Goal: Task Accomplishment & Management: Complete application form

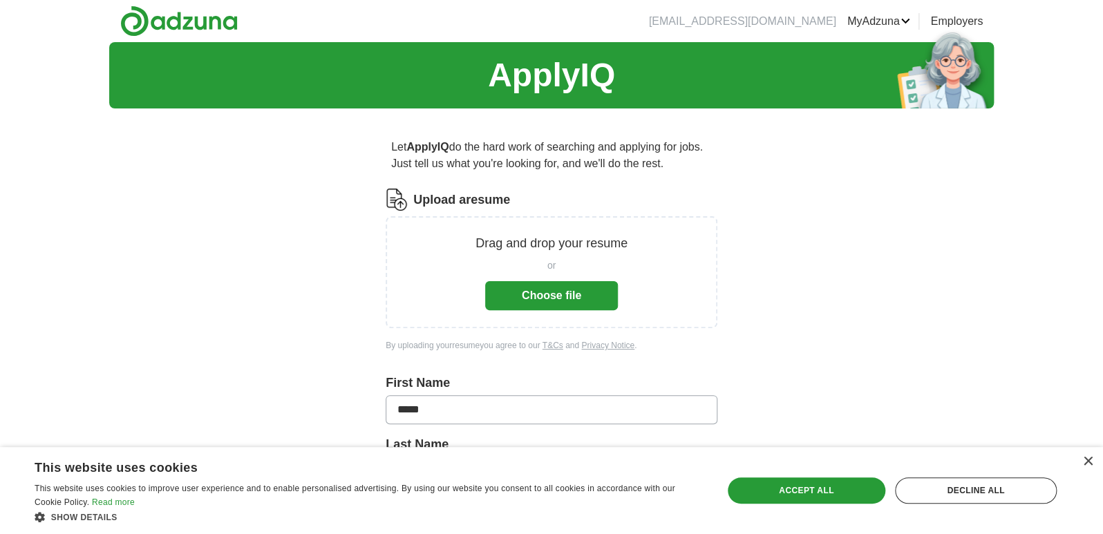
click at [542, 290] on button "Choose file" at bounding box center [551, 295] width 133 height 29
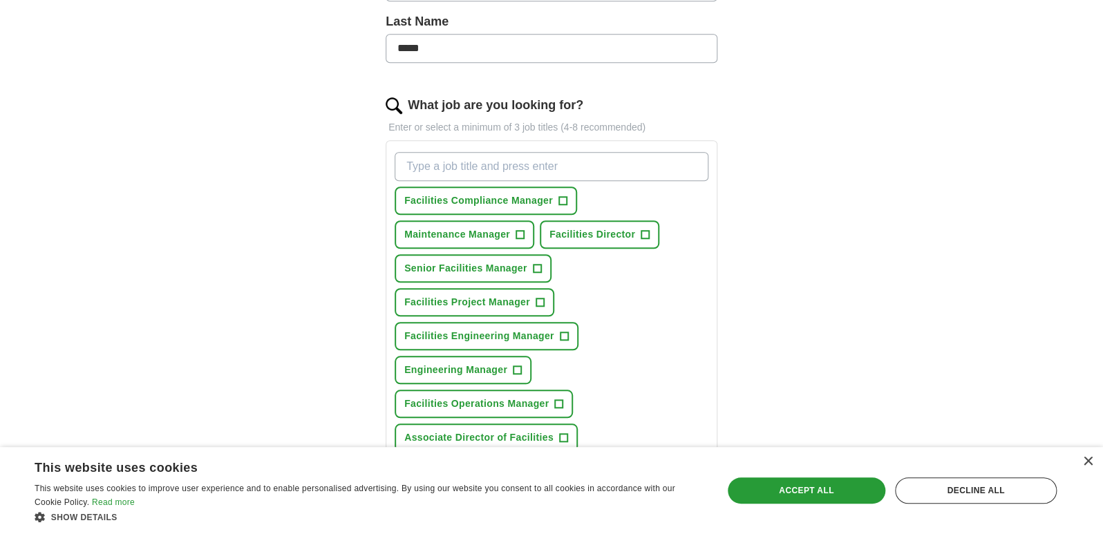
scroll to position [460, 0]
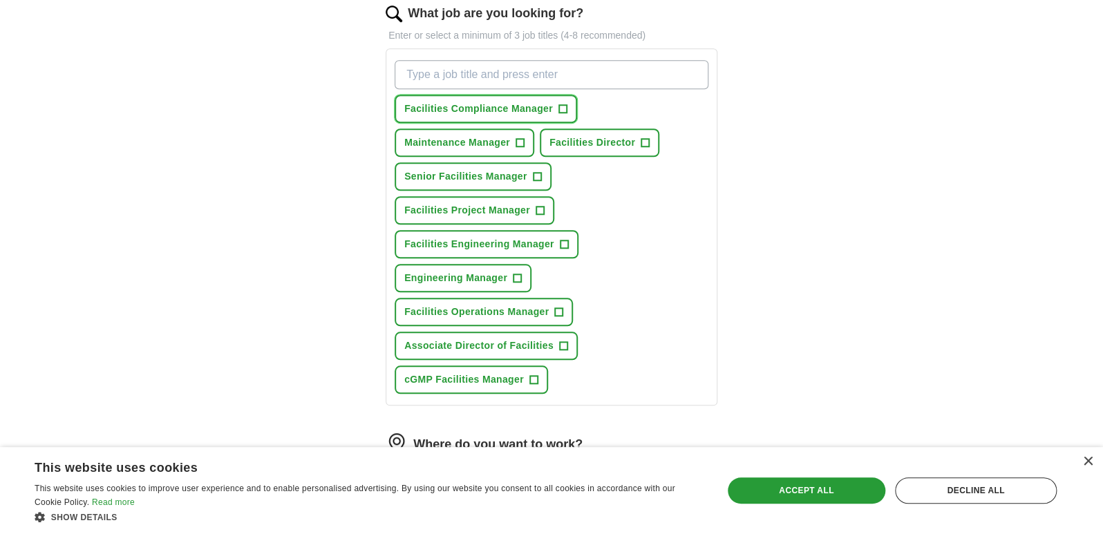
click at [563, 106] on span "+" at bounding box center [562, 109] width 8 height 11
click at [650, 143] on button "Facilities Director +" at bounding box center [600, 143] width 120 height 28
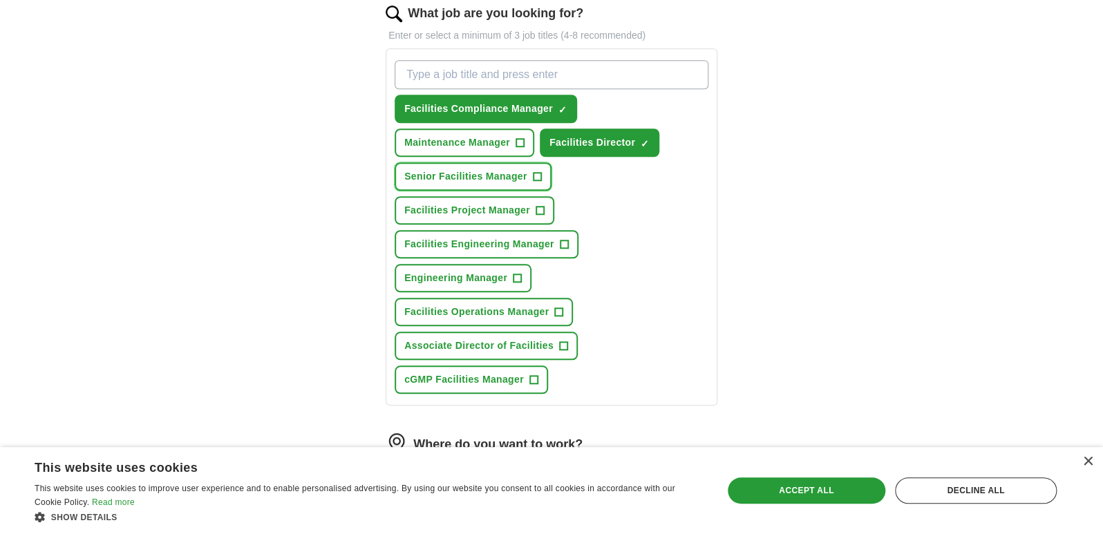
click at [541, 173] on span "+" at bounding box center [537, 176] width 8 height 11
click at [565, 341] on span "+" at bounding box center [563, 346] width 8 height 11
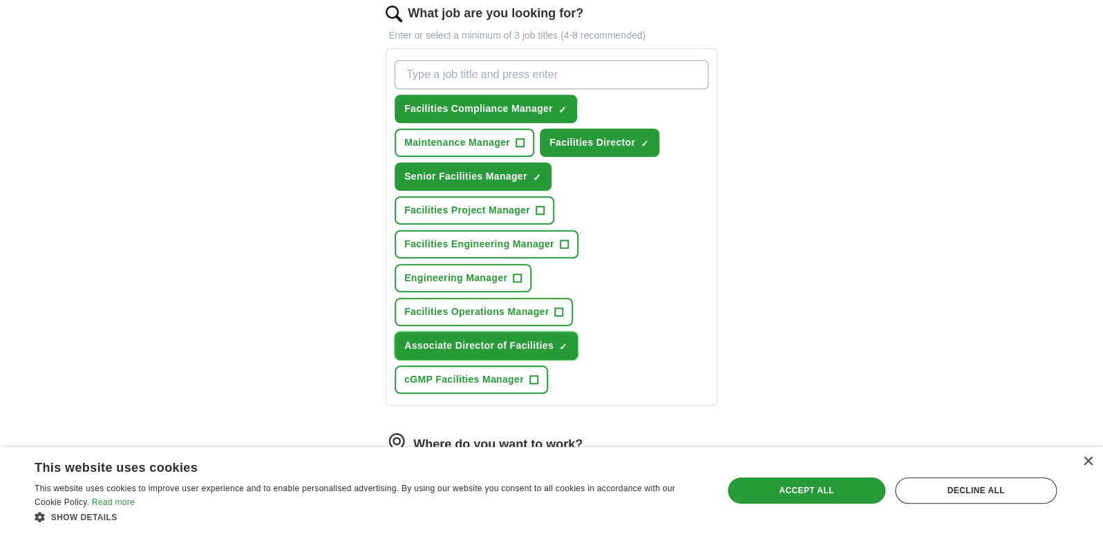
scroll to position [553, 0]
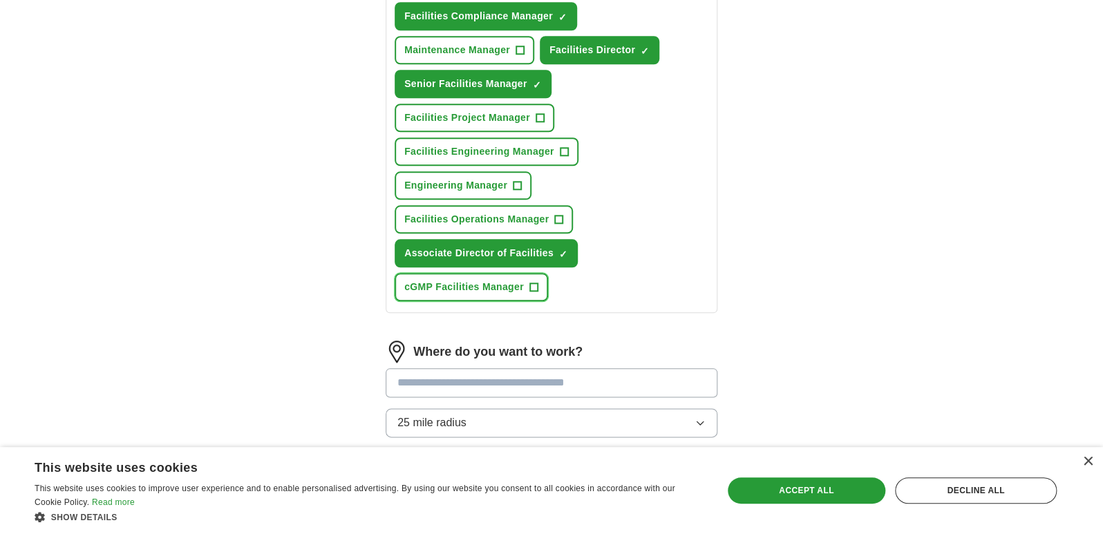
click at [537, 288] on span "+" at bounding box center [533, 287] width 8 height 11
click at [567, 149] on span "+" at bounding box center [564, 152] width 8 height 11
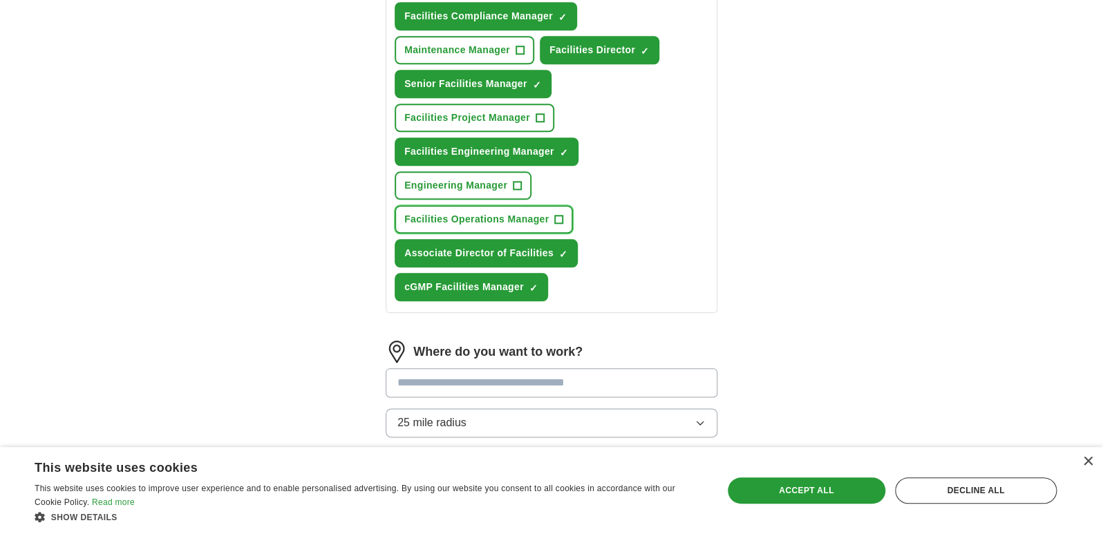
click at [562, 218] on span "+" at bounding box center [559, 219] width 8 height 11
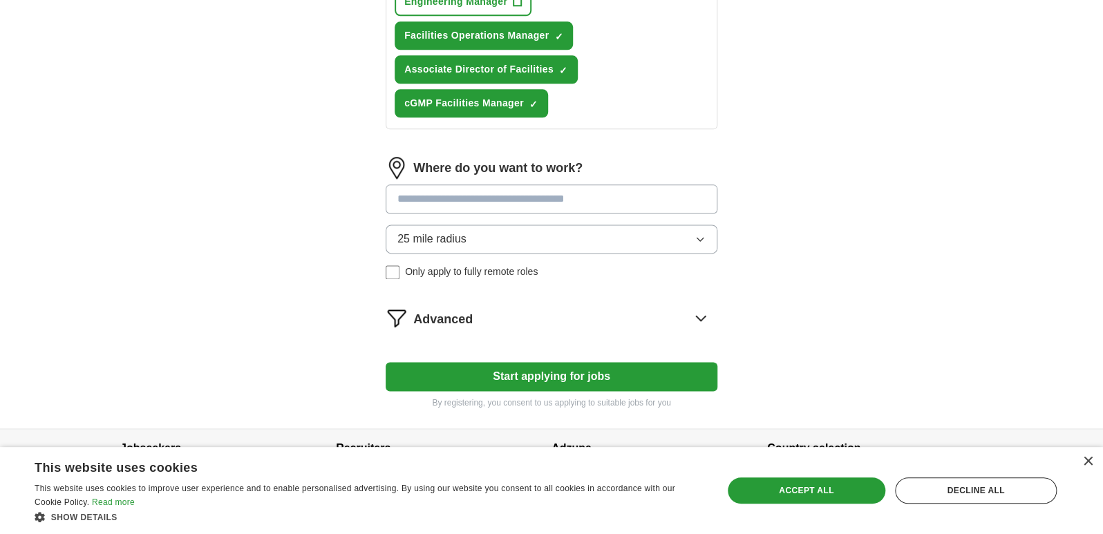
click at [481, 196] on input at bounding box center [552, 199] width 332 height 29
type input "***"
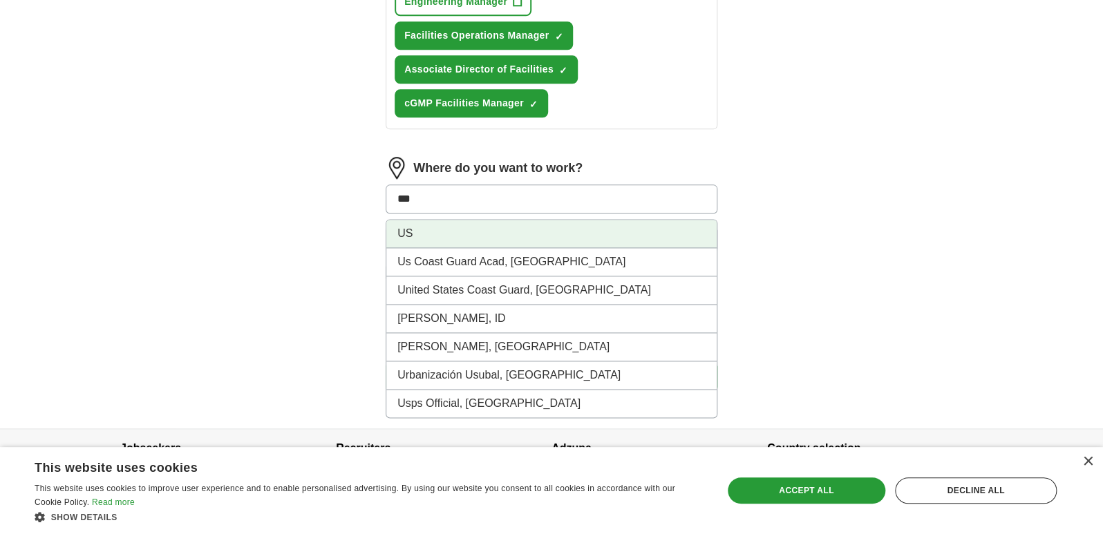
click at [404, 224] on li "US" at bounding box center [551, 234] width 330 height 28
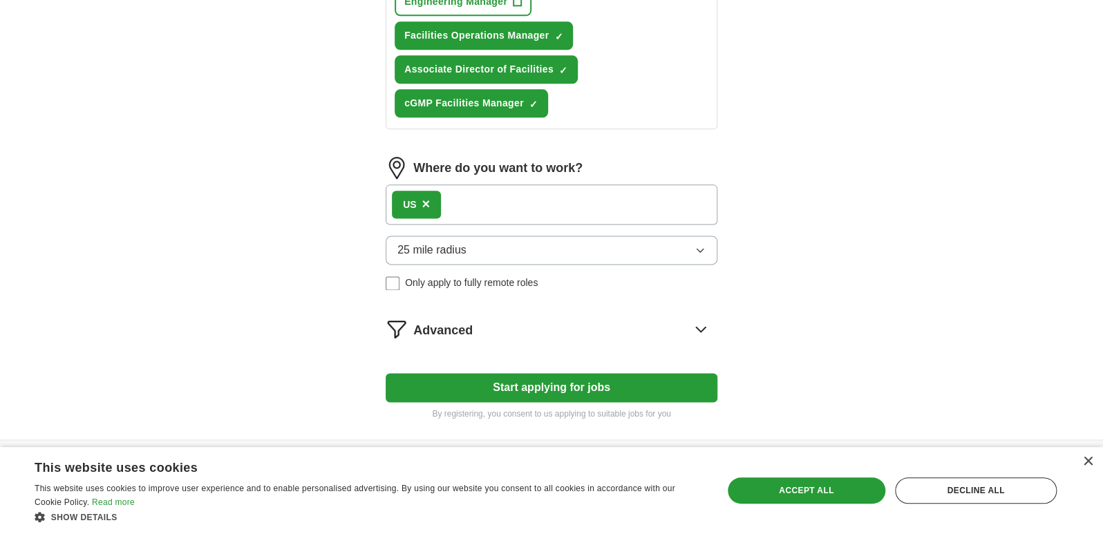
scroll to position [777, 0]
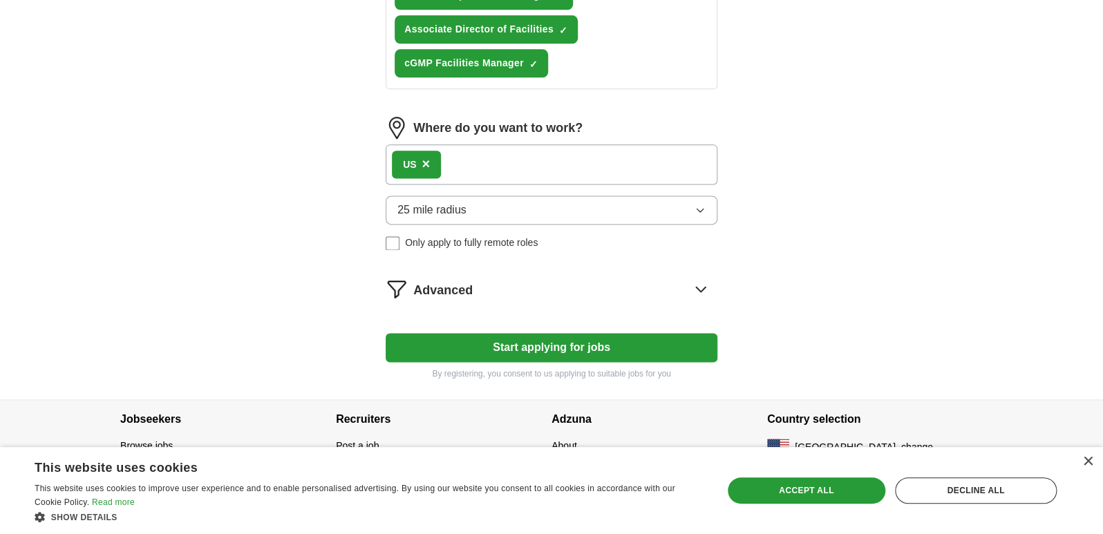
click at [700, 287] on icon at bounding box center [700, 289] width 9 height 5
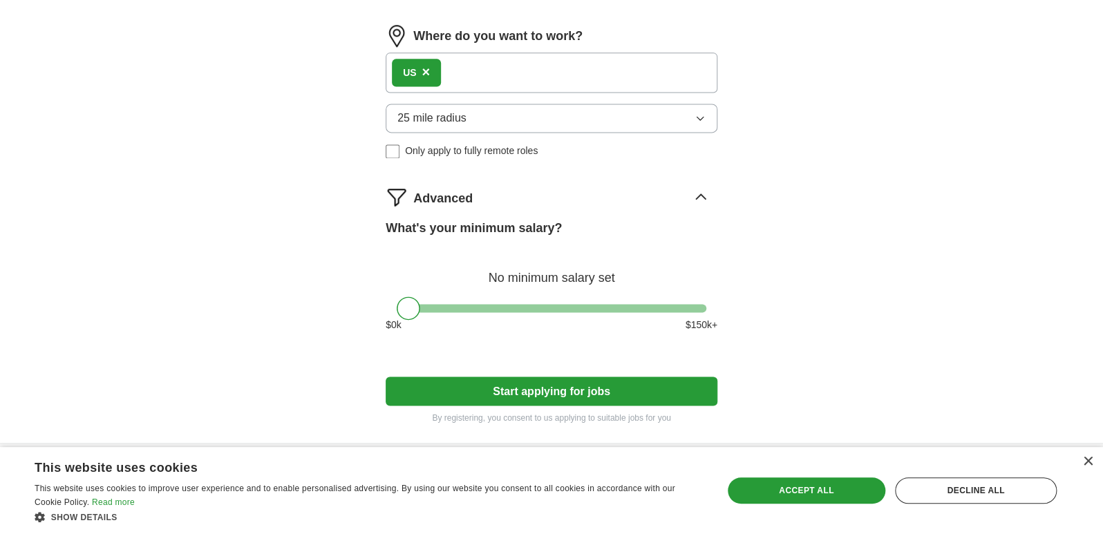
scroll to position [912, 0]
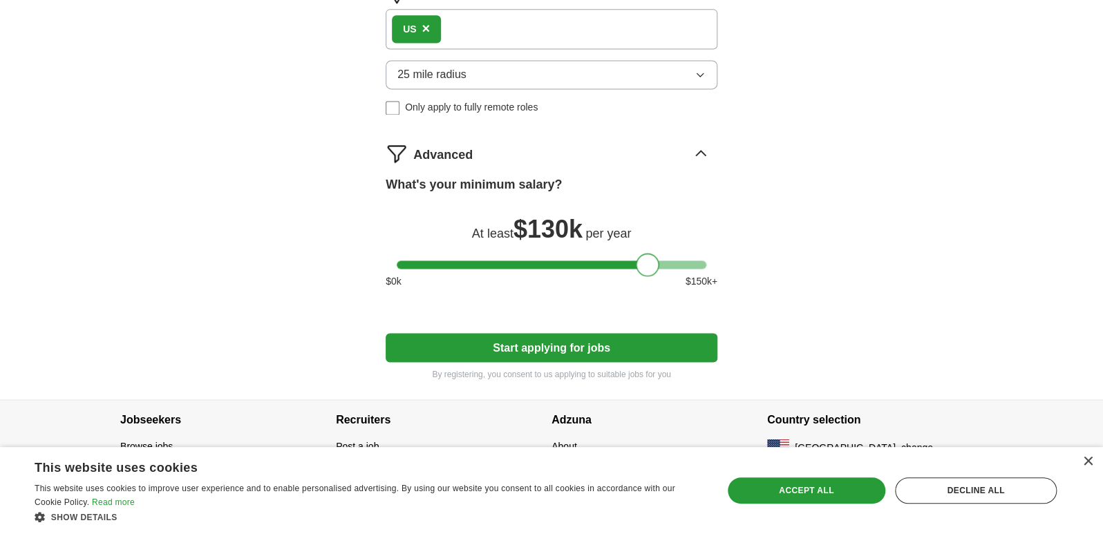
drag, startPoint x: 410, startPoint y: 263, endPoint x: 649, endPoint y: 270, distance: 239.2
click at [649, 270] on div at bounding box center [648, 265] width 24 height 24
click at [525, 345] on button "Start applying for jobs" at bounding box center [552, 347] width 332 height 29
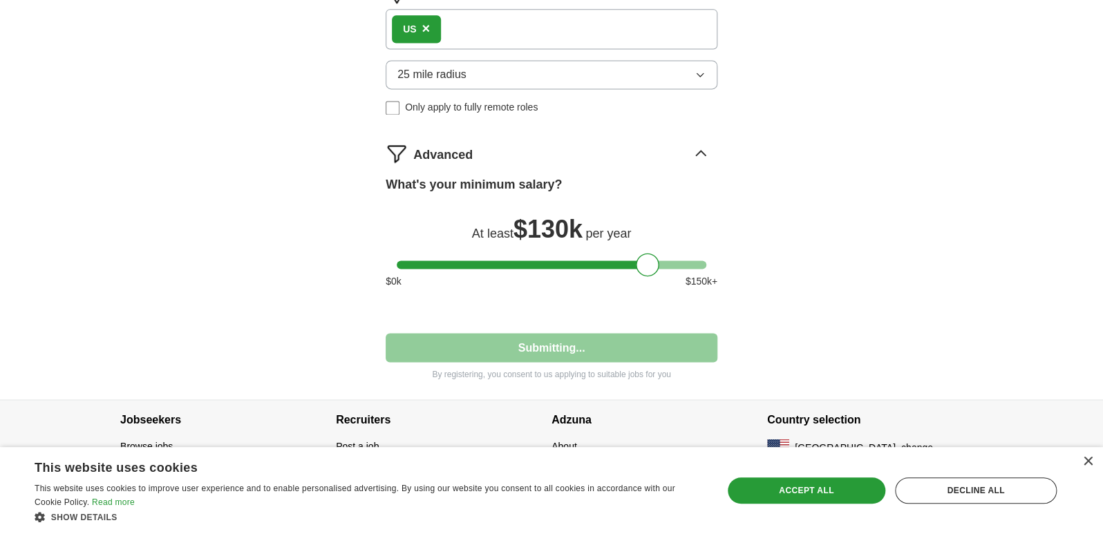
select select "**"
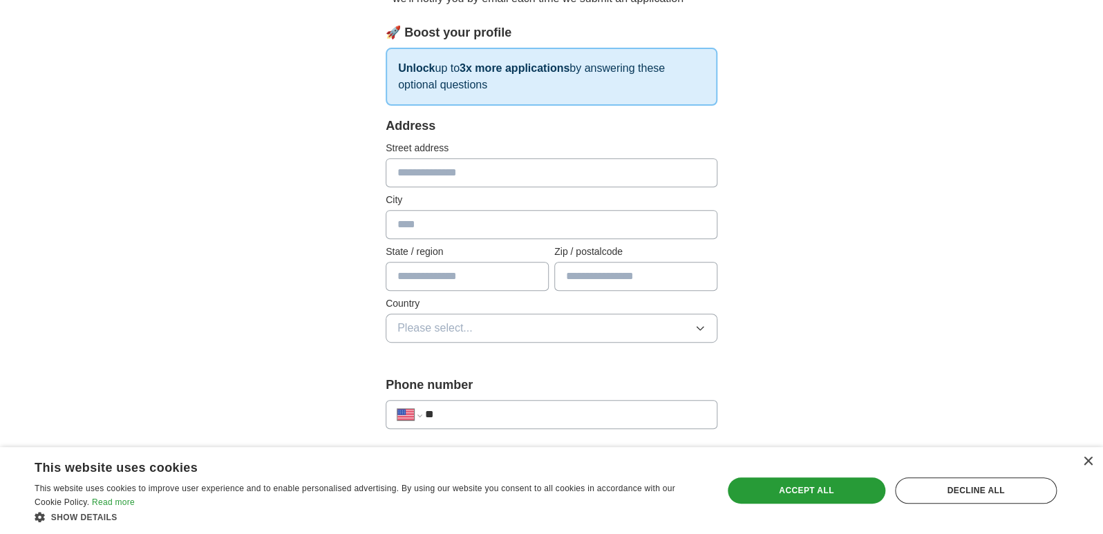
scroll to position [0, 0]
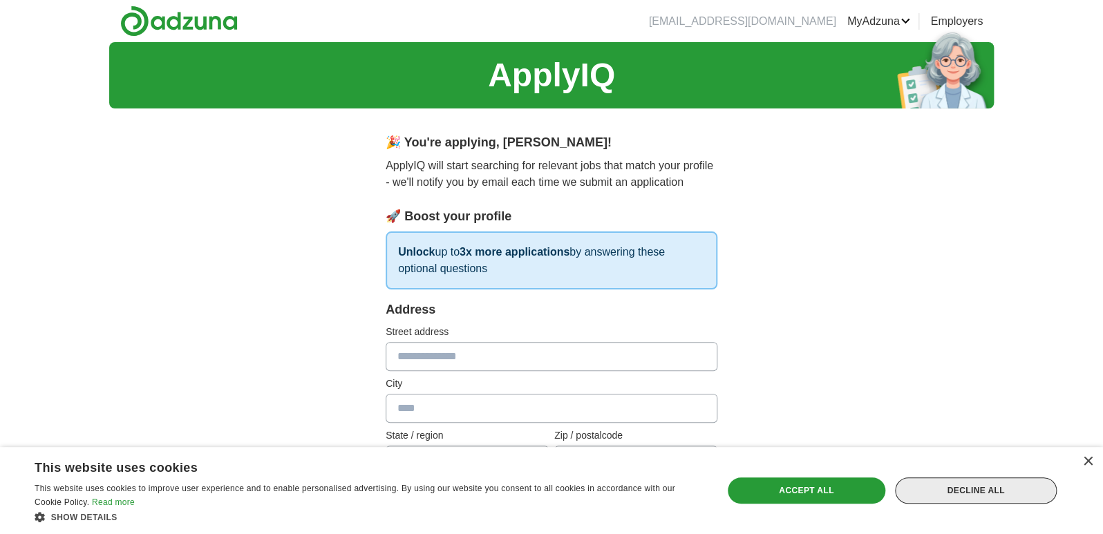
click at [955, 485] on div "Decline all" at bounding box center [976, 491] width 162 height 26
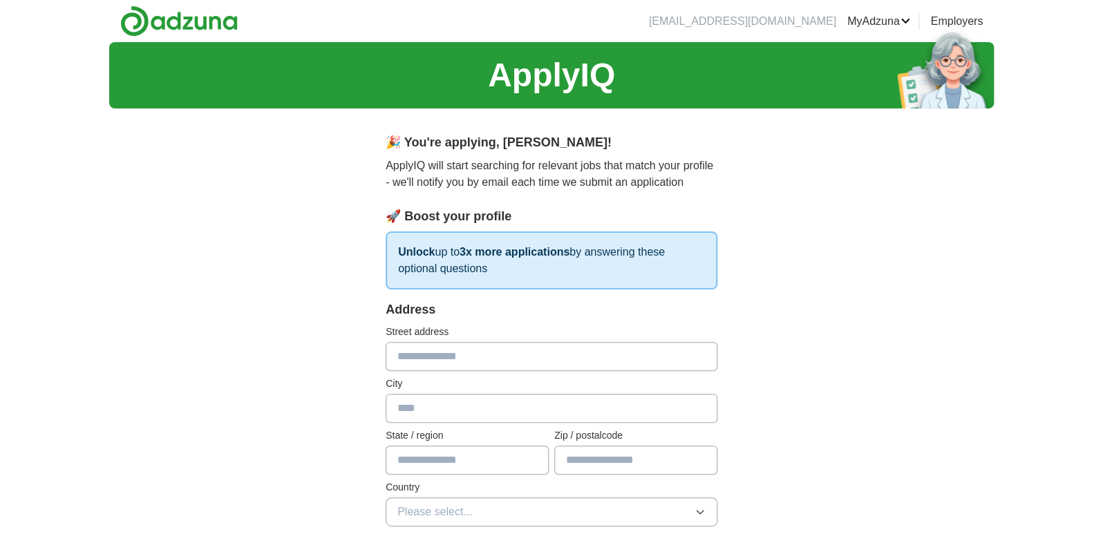
drag, startPoint x: 288, startPoint y: 263, endPoint x: 299, endPoint y: 415, distance: 152.5
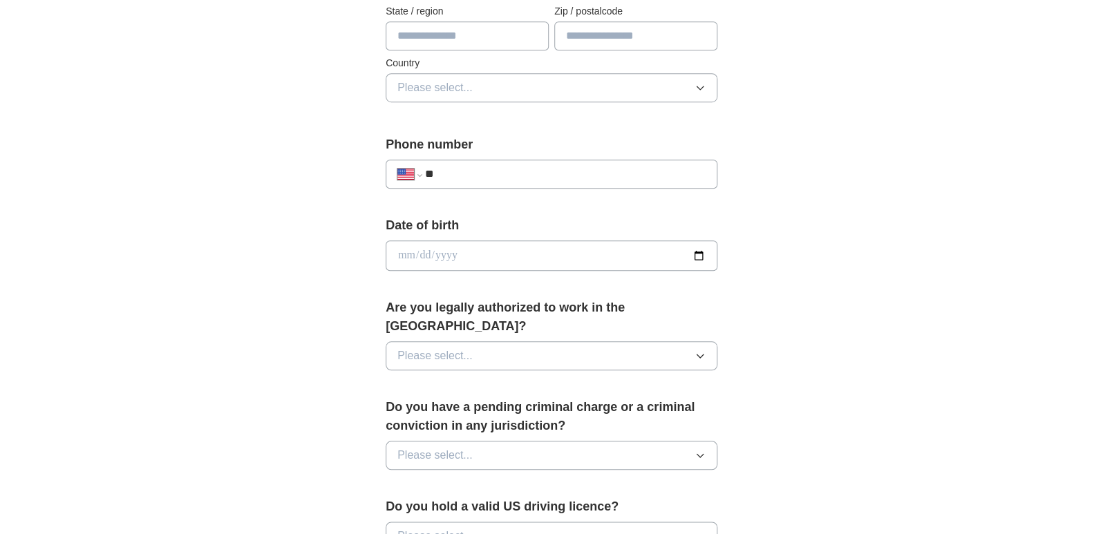
scroll to position [516, 0]
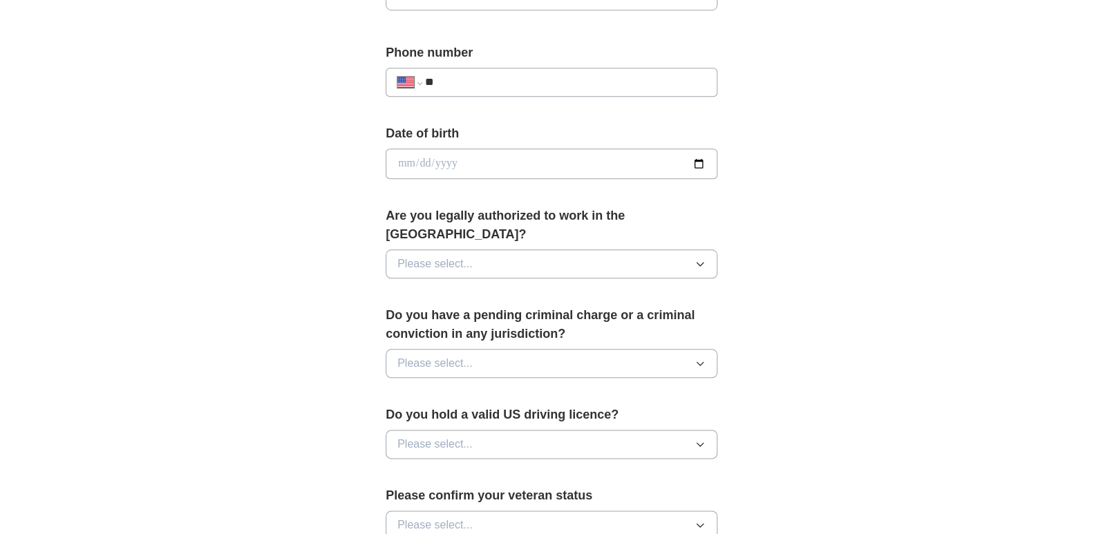
click at [699, 263] on icon "button" at bounding box center [700, 264] width 6 height 3
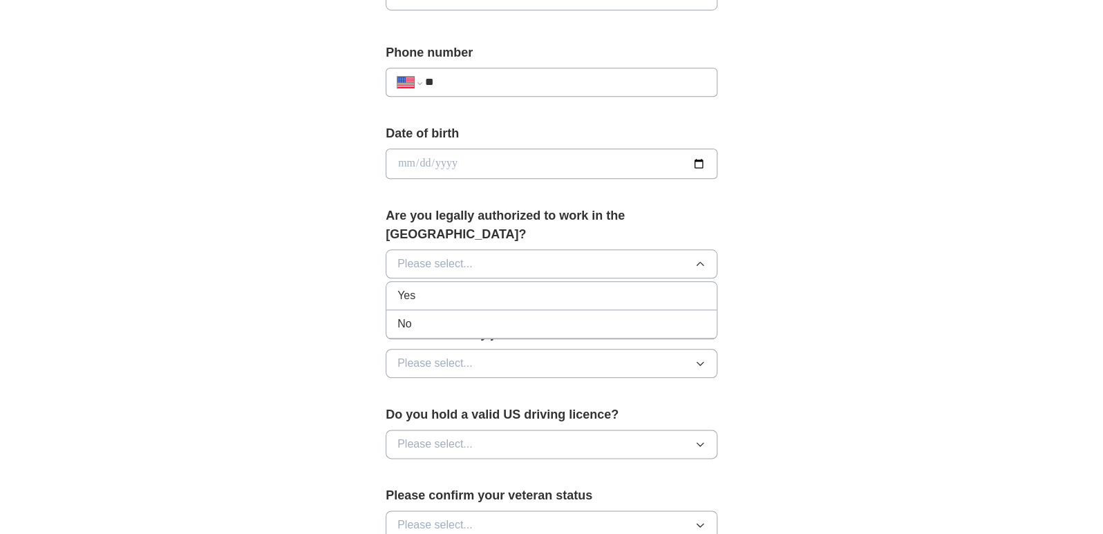
click at [424, 288] on div "Yes" at bounding box center [551, 296] width 308 height 17
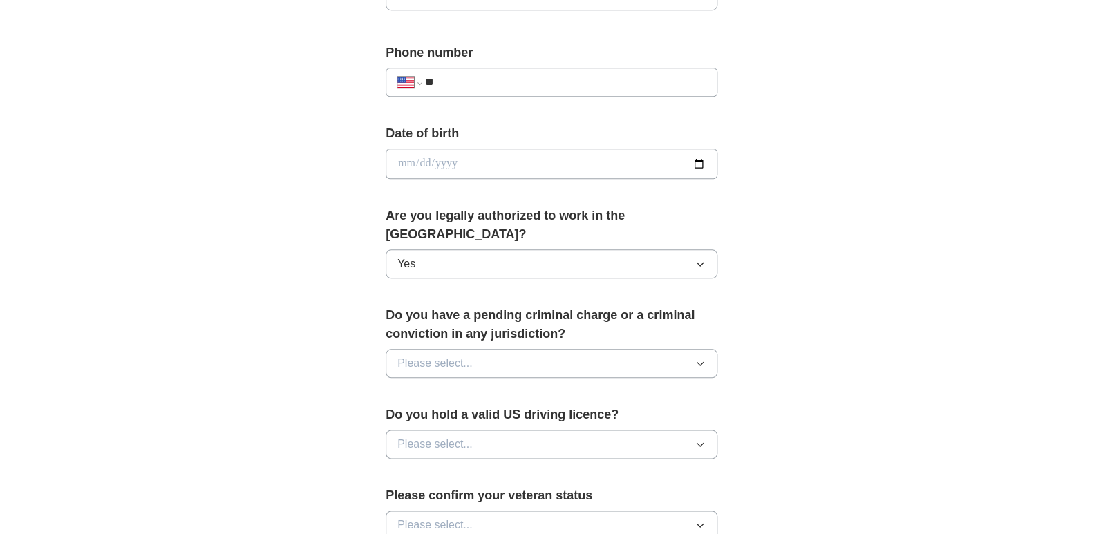
scroll to position [608, 0]
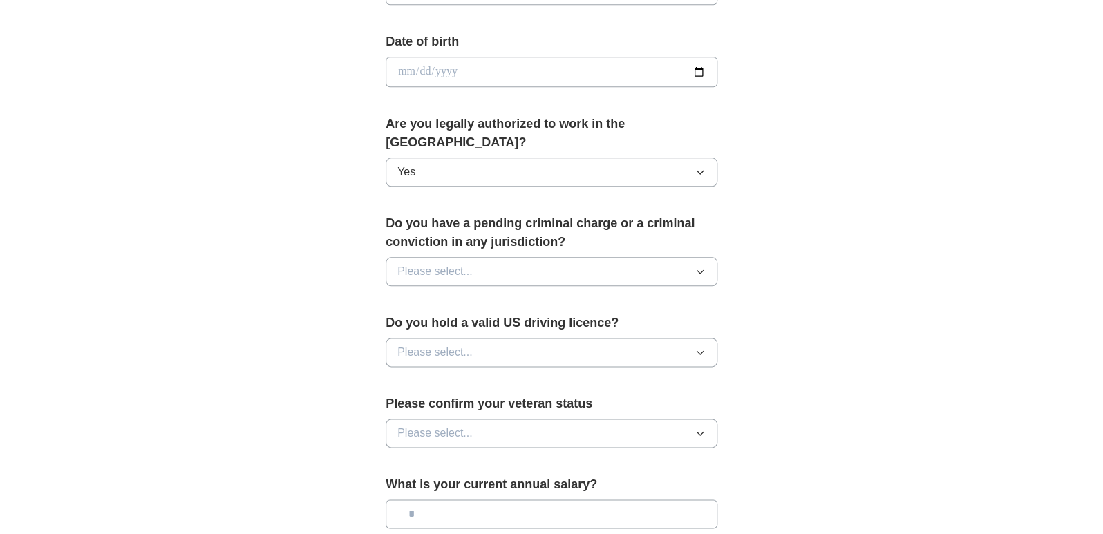
click at [446, 263] on span "Please select..." at bounding box center [434, 271] width 75 height 17
click at [416, 323] on div "No" at bounding box center [551, 331] width 308 height 17
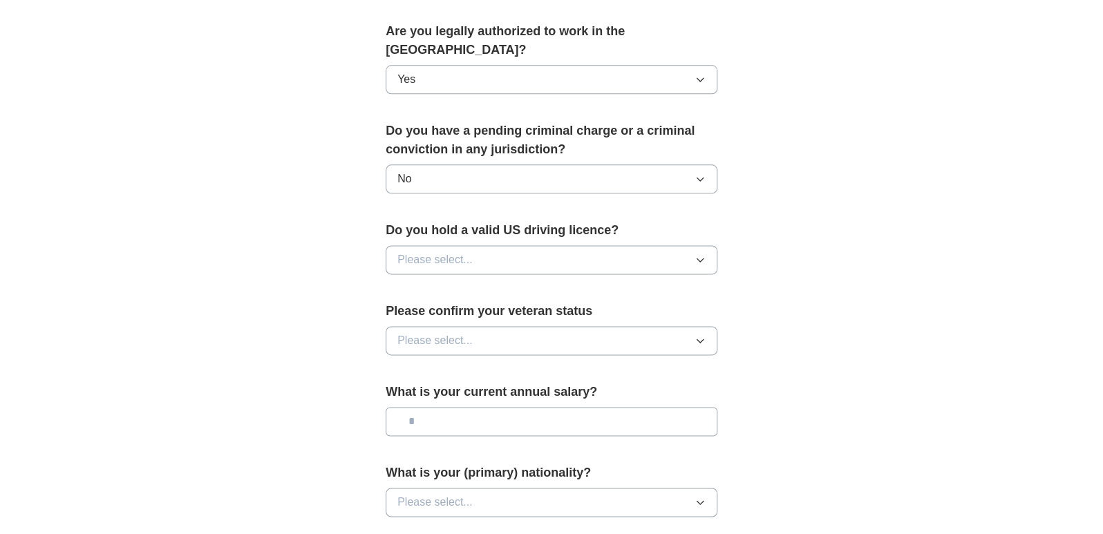
click at [436, 252] on span "Please select..." at bounding box center [434, 260] width 75 height 17
click at [428, 283] on div "Yes" at bounding box center [551, 291] width 308 height 17
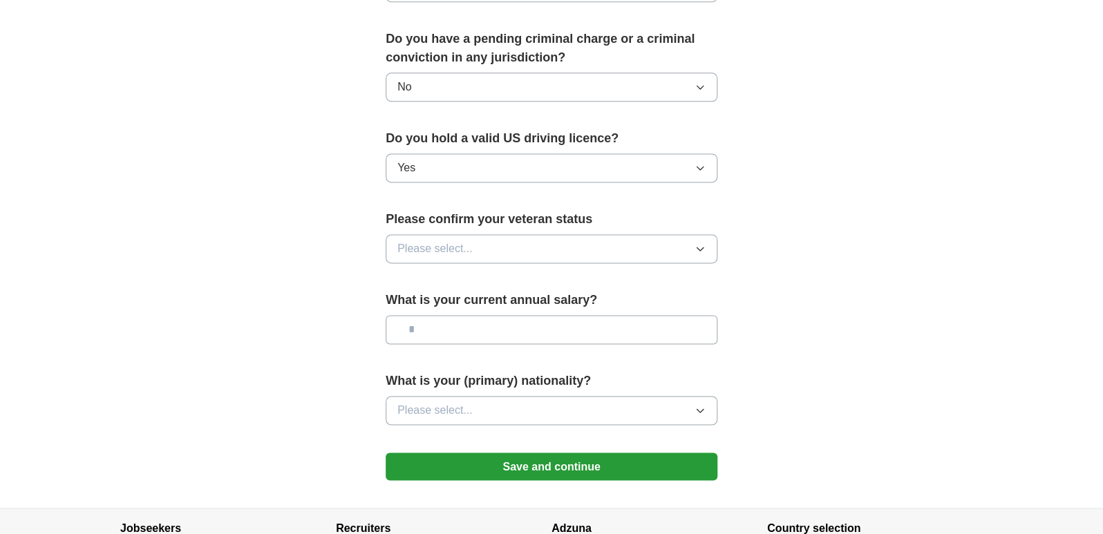
click at [436, 241] on span "Please select..." at bounding box center [434, 249] width 75 height 17
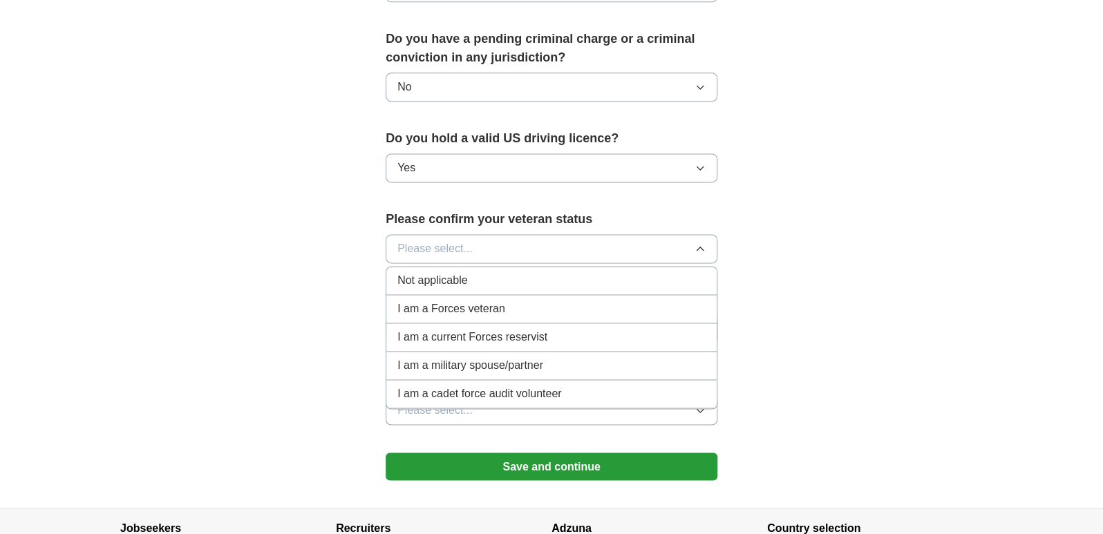
scroll to position [885, 0]
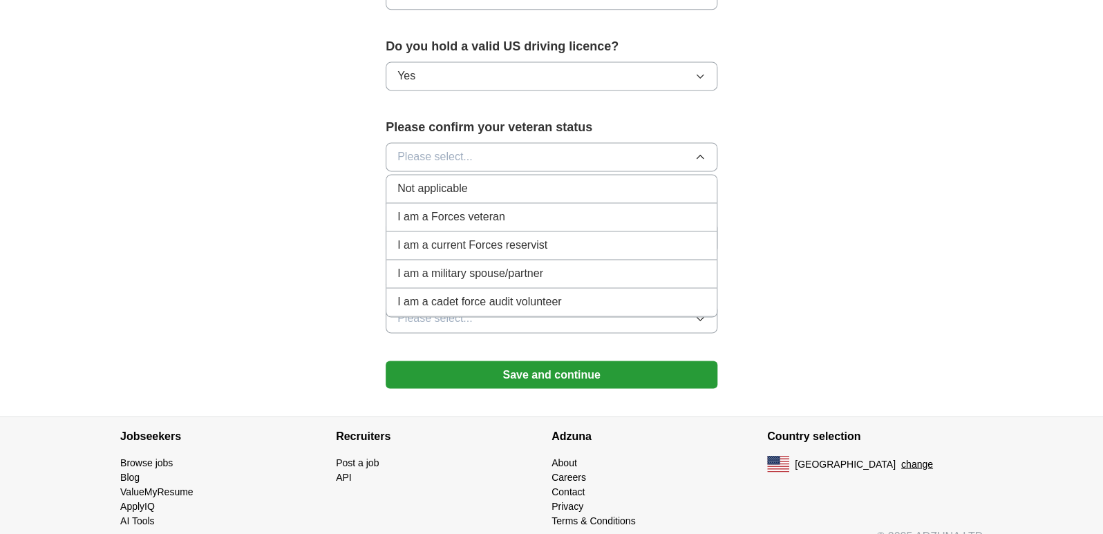
click at [436, 180] on span "Not applicable" at bounding box center [432, 188] width 70 height 17
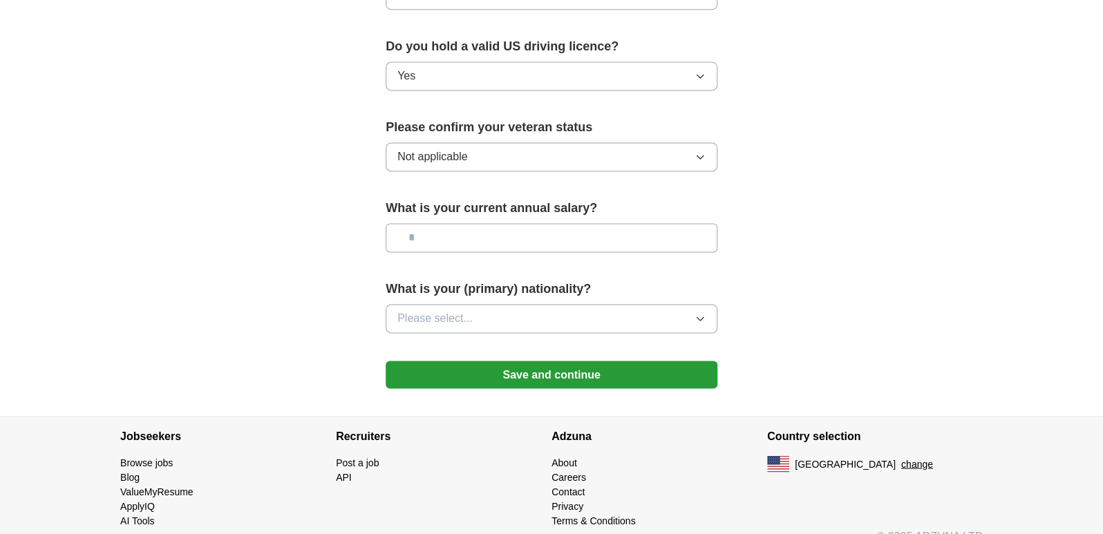
click at [454, 310] on span "Please select..." at bounding box center [434, 318] width 75 height 17
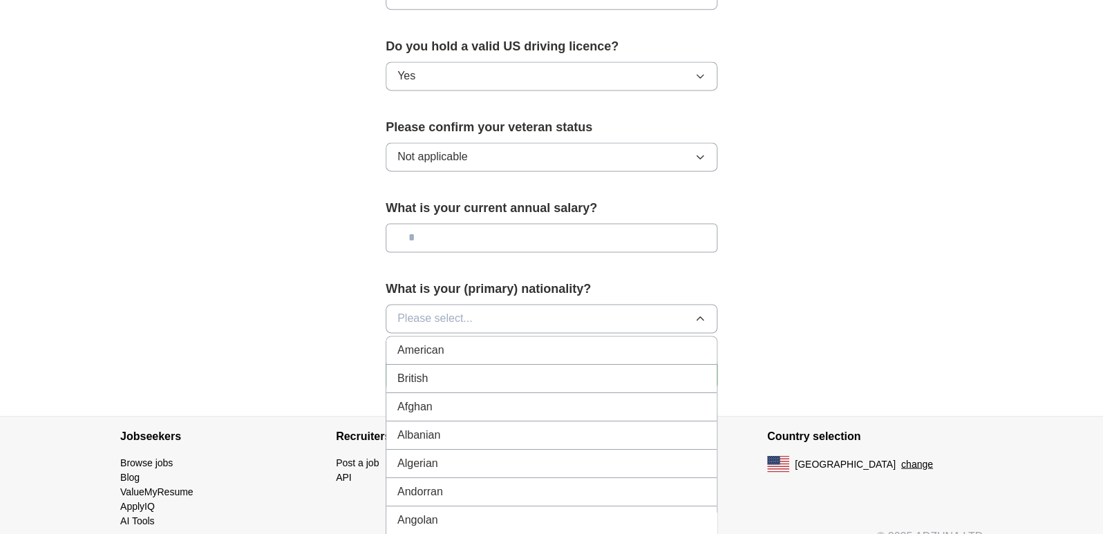
click at [440, 342] on span "American" at bounding box center [420, 350] width 47 height 17
